Goal: Task Accomplishment & Management: Use online tool/utility

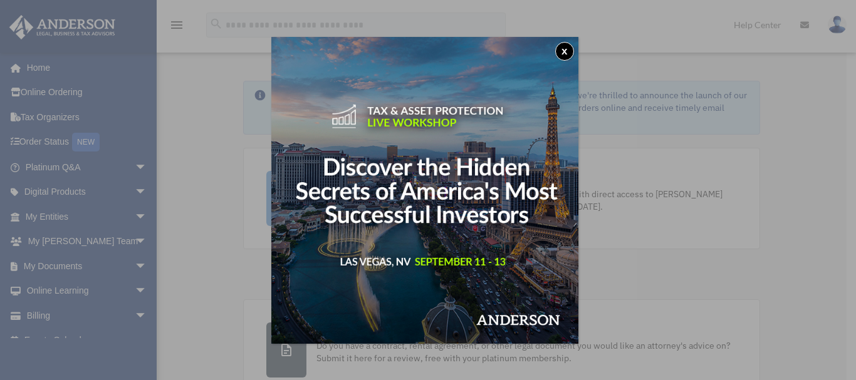
click at [571, 47] on button "x" at bounding box center [564, 51] width 19 height 19
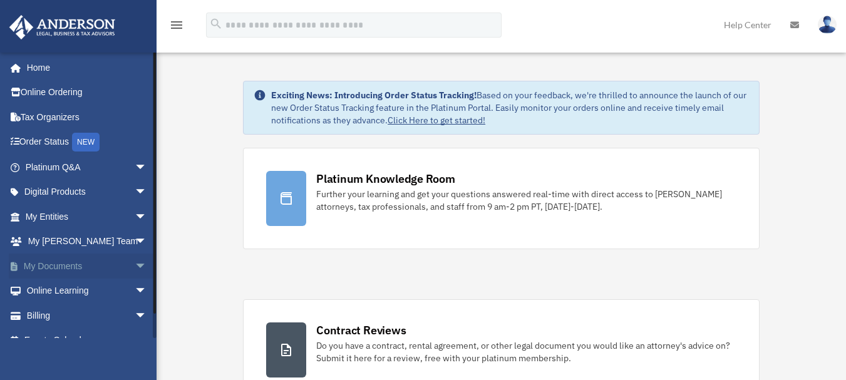
click at [48, 266] on link "My Documents arrow_drop_down" at bounding box center [87, 266] width 157 height 25
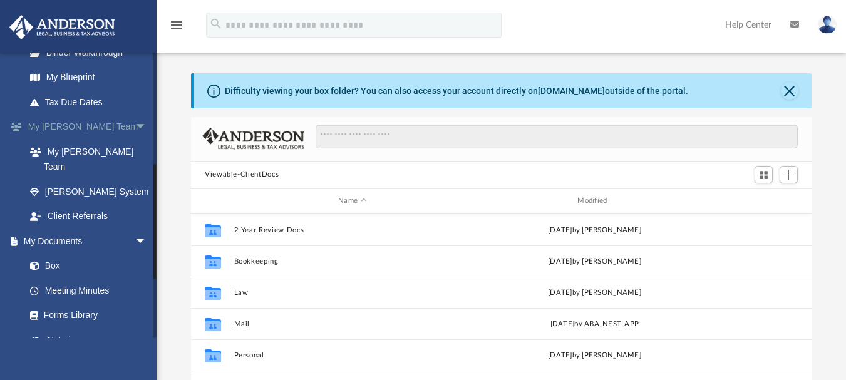
scroll to position [271, 0]
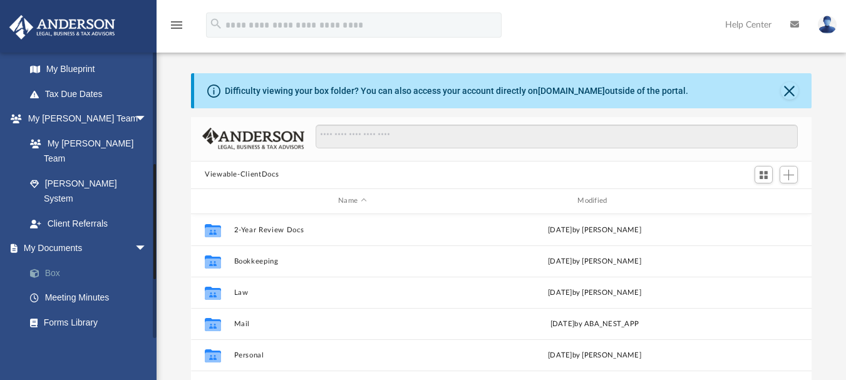
click at [45, 261] on link "Box" at bounding box center [92, 273] width 148 height 25
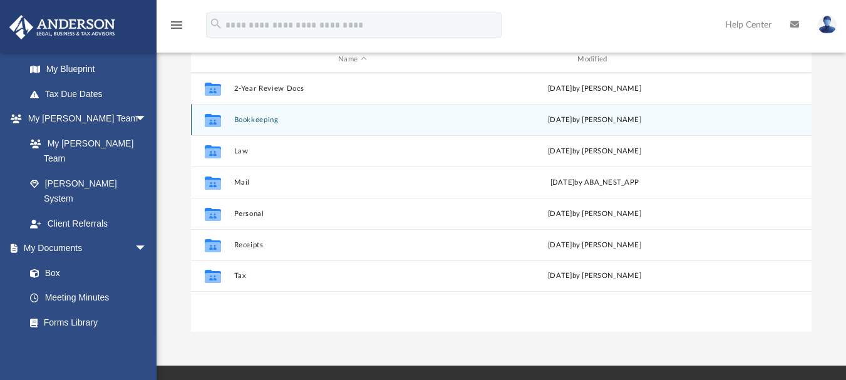
scroll to position [139, 0]
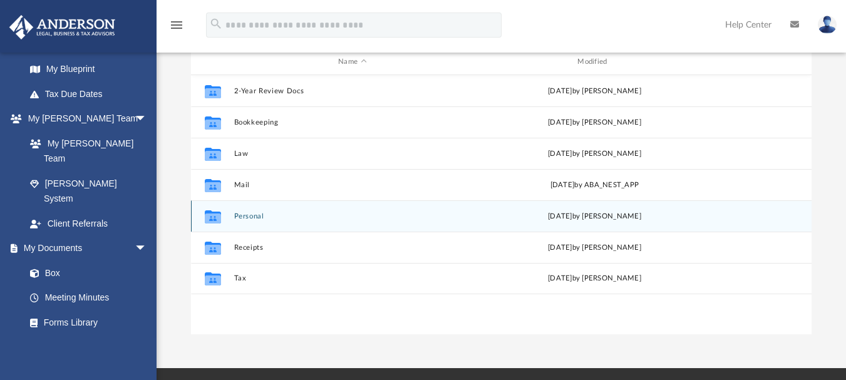
click at [254, 213] on button "Personal" at bounding box center [352, 216] width 237 height 8
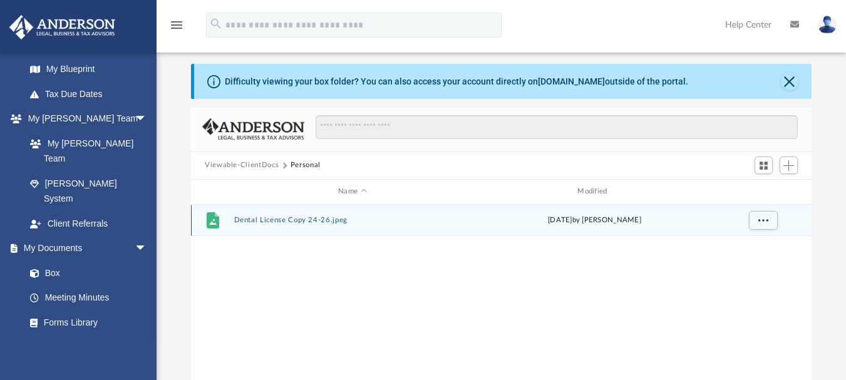
scroll to position [4, 0]
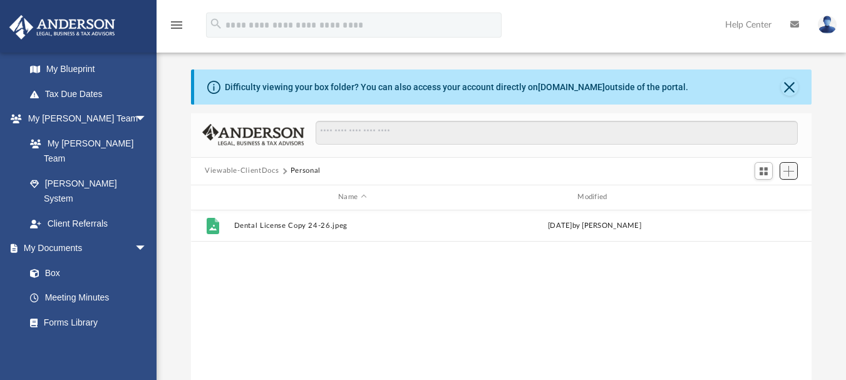
click at [792, 173] on span "Add" at bounding box center [789, 171] width 11 height 11
click at [763, 195] on li "Upload" at bounding box center [771, 196] width 40 height 13
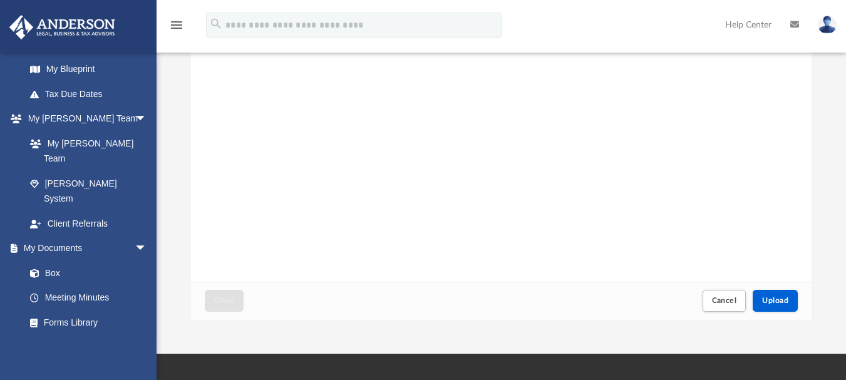
scroll to position [163, 0]
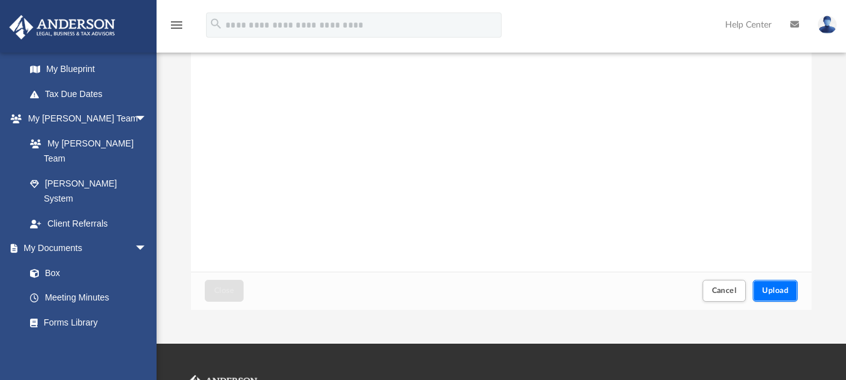
click at [785, 289] on span "Upload" at bounding box center [775, 291] width 26 height 8
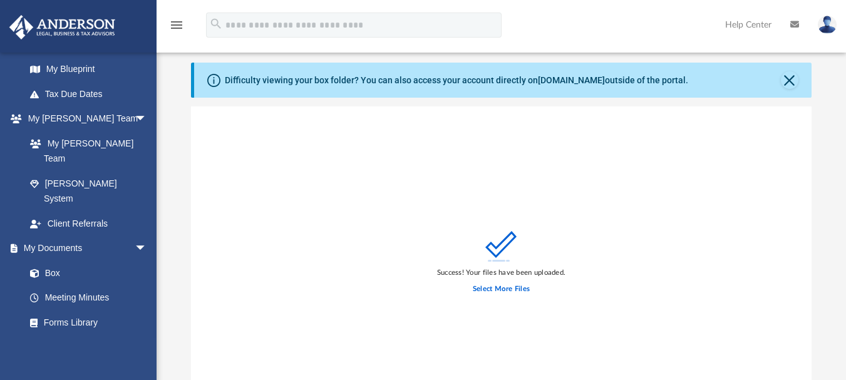
scroll to position [0, 0]
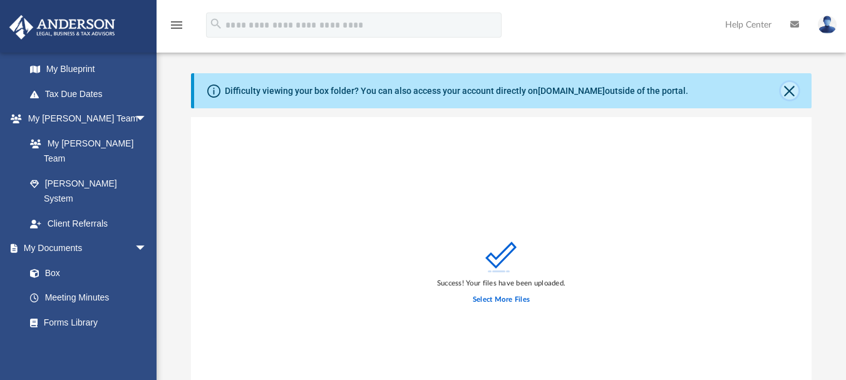
click at [789, 95] on button "Close" at bounding box center [790, 91] width 18 height 18
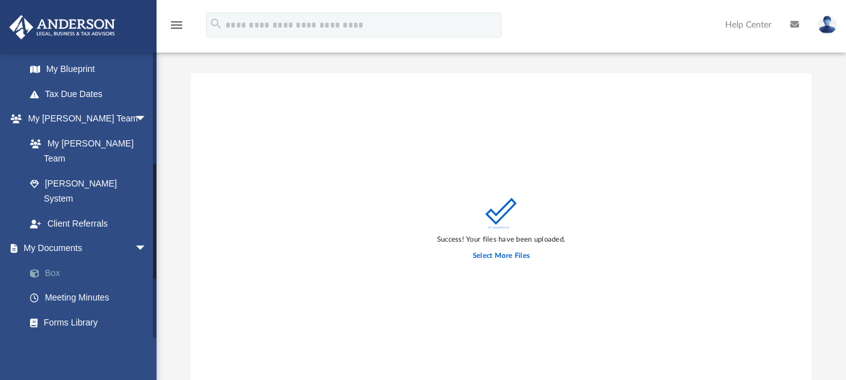
click at [51, 261] on link "Box" at bounding box center [92, 273] width 148 height 25
click at [49, 261] on link "Box" at bounding box center [92, 273] width 148 height 25
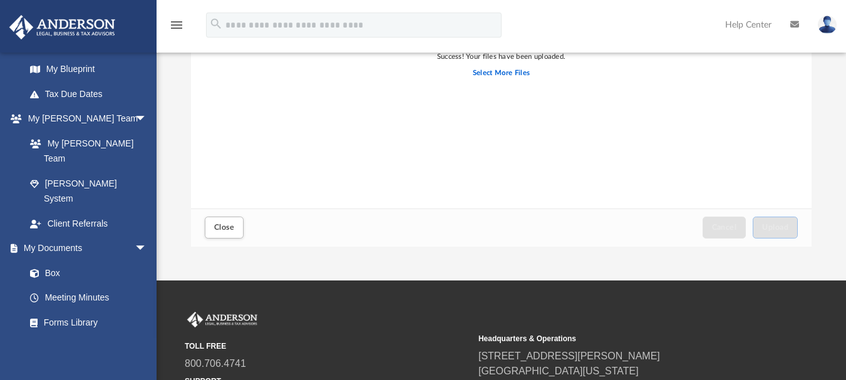
scroll to position [307, 0]
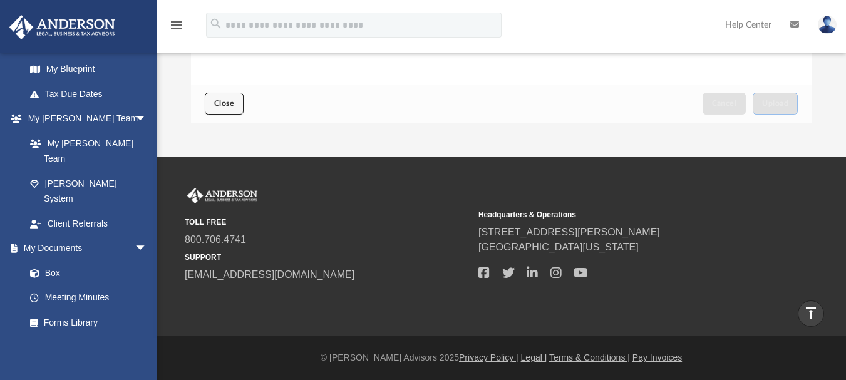
click at [232, 98] on button "Close" at bounding box center [224, 104] width 39 height 22
